Goal: Task Accomplishment & Management: Complete application form

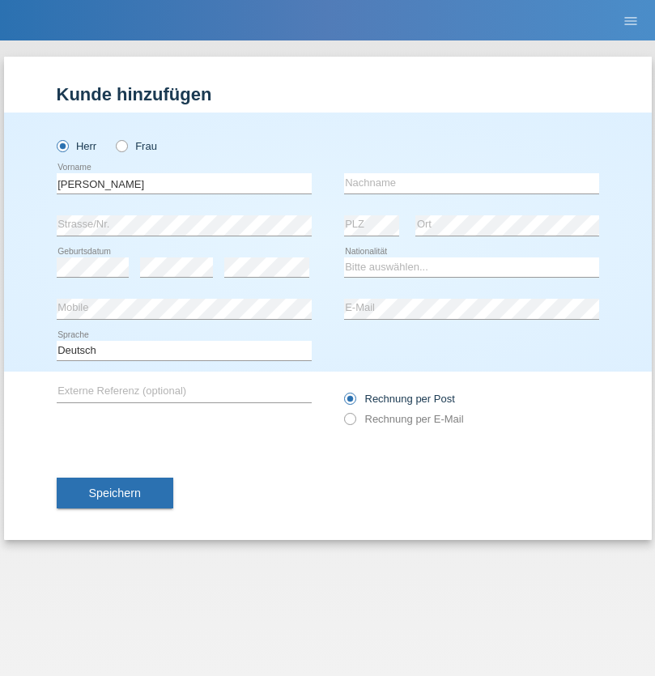
type input "[PERSON_NAME]"
click at [471, 183] on input "text" at bounding box center [471, 183] width 255 height 20
type input "Senn"
select select "CH"
select select "en"
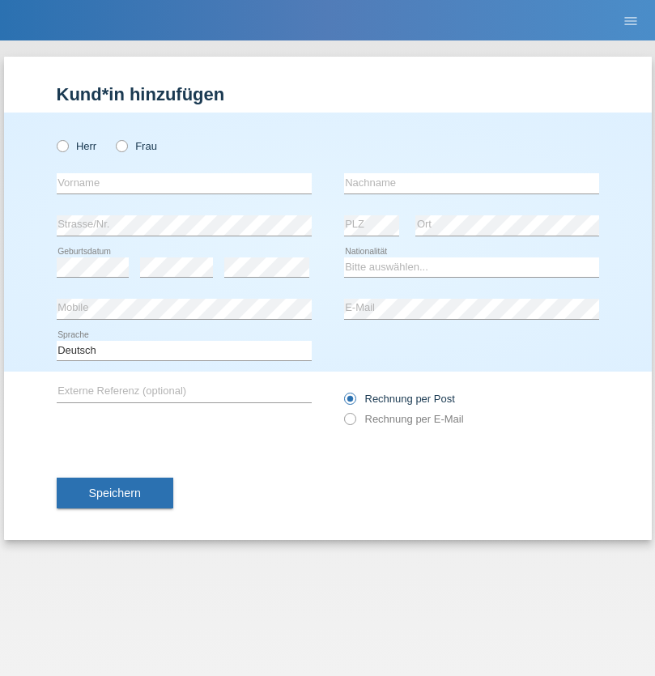
radio input "true"
select select "DE"
select select "C"
select select "07"
select select "11"
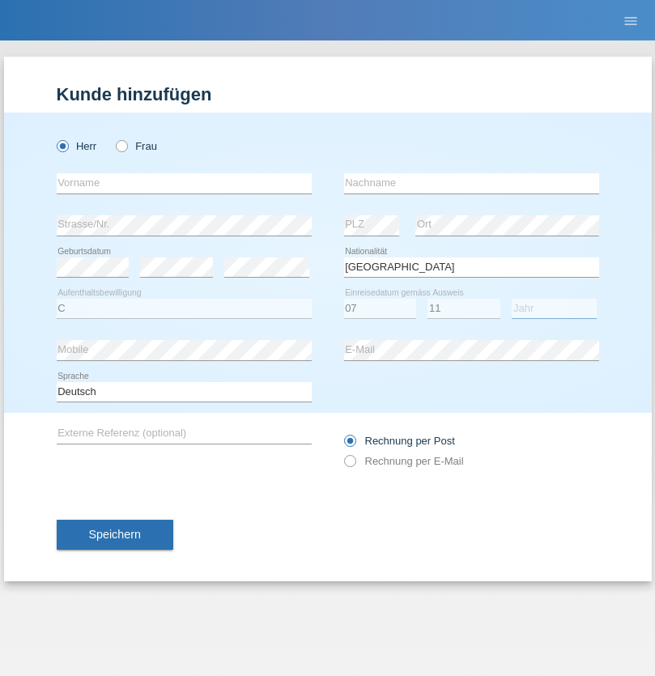
select select "1972"
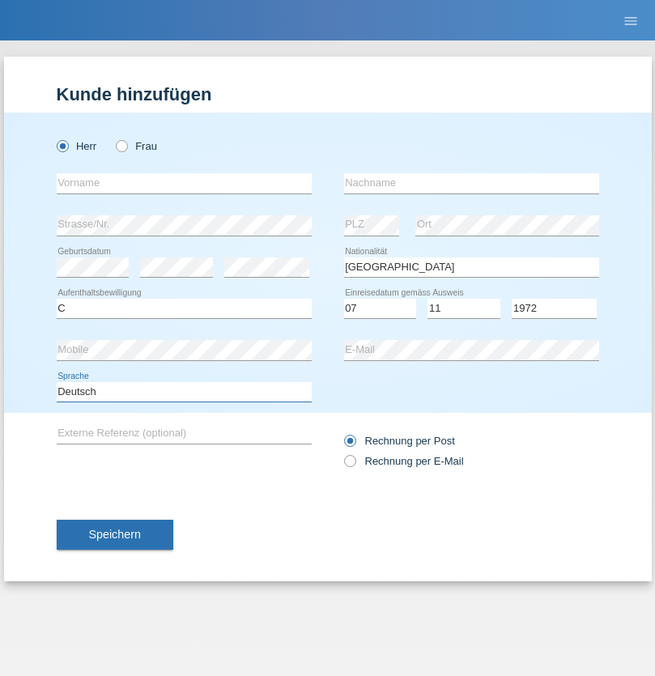
select select "en"
